Goal: Browse casually

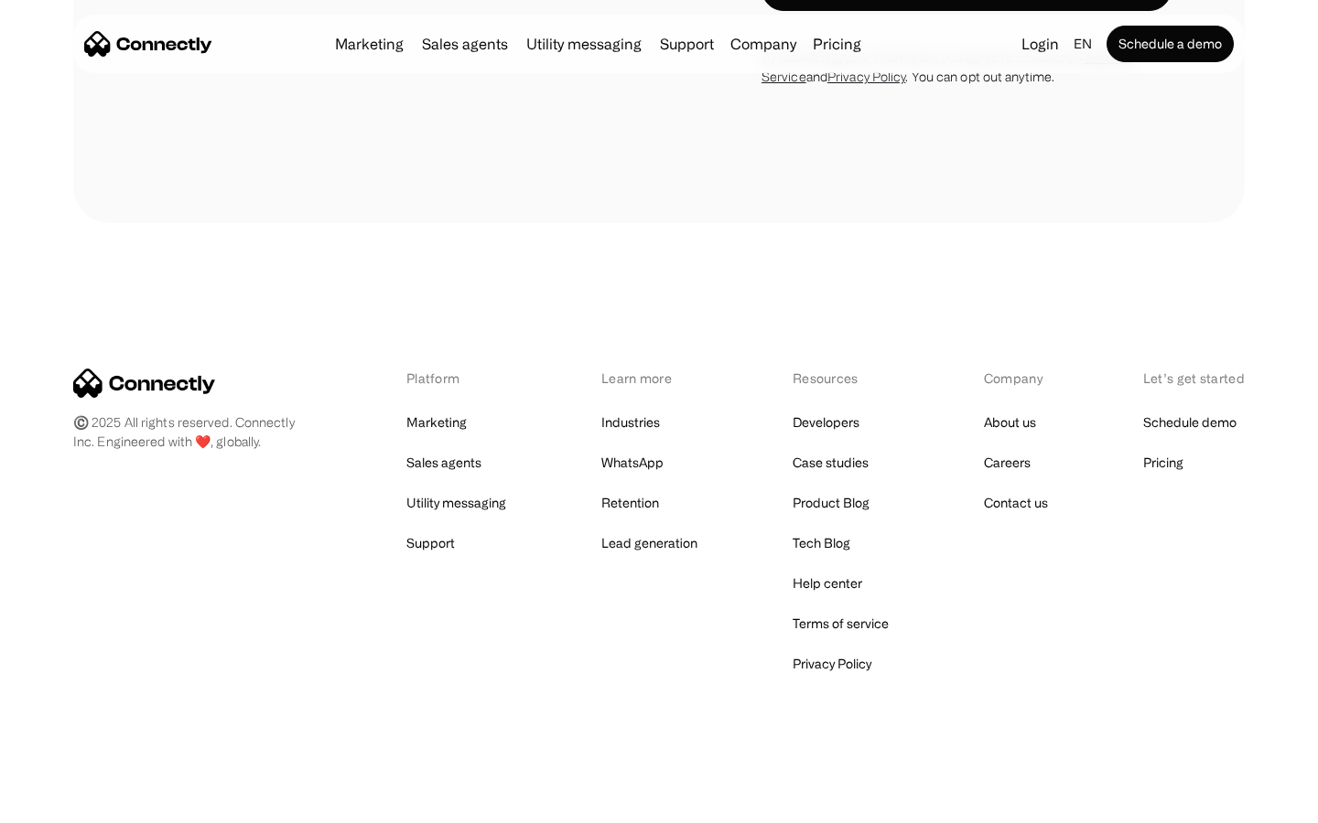
scroll to position [5186, 0]
